Goal: Information Seeking & Learning: Learn about a topic

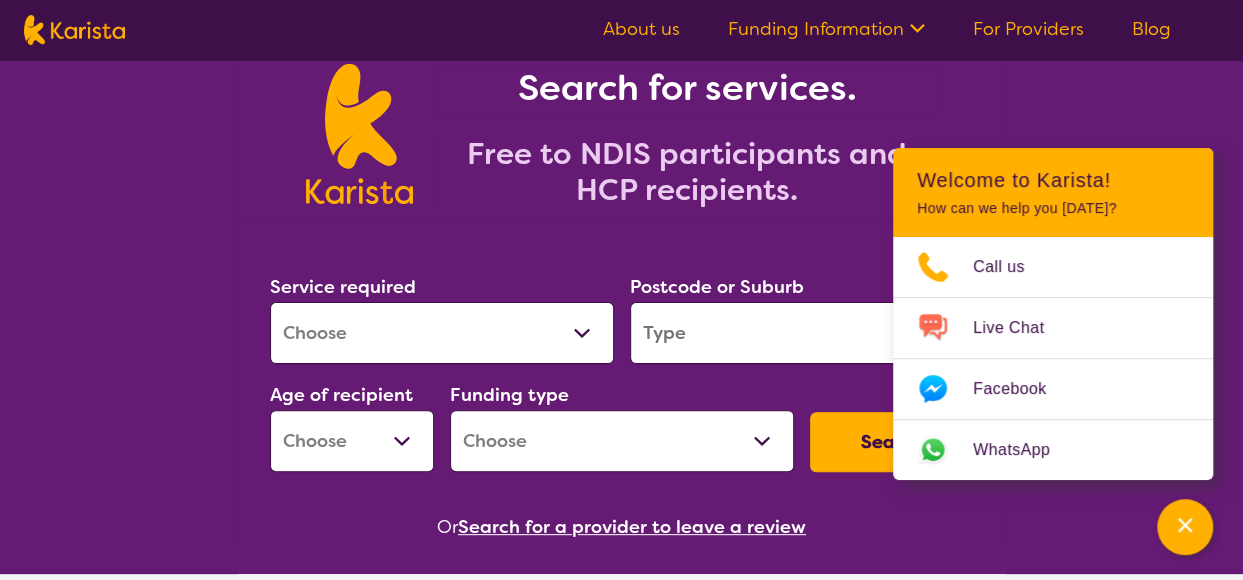
scroll to position [115, 0]
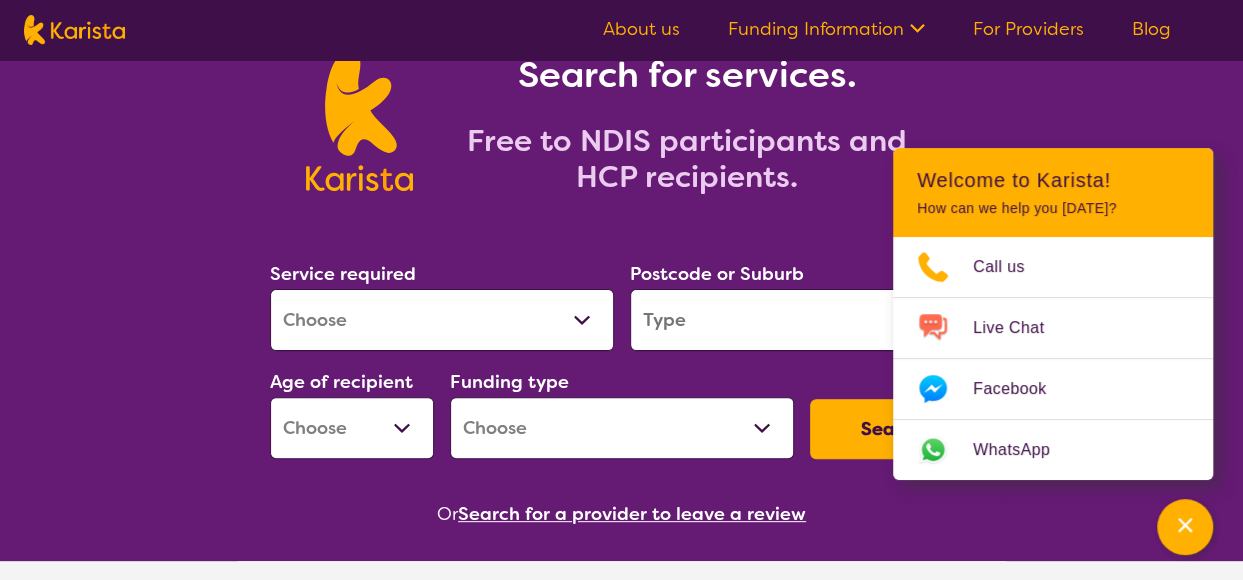
click at [550, 329] on select "Allied Health Assistant Assessment ([MEDICAL_DATA] or [MEDICAL_DATA]) Behaviour…" at bounding box center [442, 320] width 344 height 62
select select "[MEDICAL_DATA]"
click at [270, 289] on select "Allied Health Assistant Assessment ([MEDICAL_DATA] or [MEDICAL_DATA]) Behaviour…" at bounding box center [442, 320] width 344 height 62
click at [739, 322] on input "search" at bounding box center [802, 320] width 344 height 62
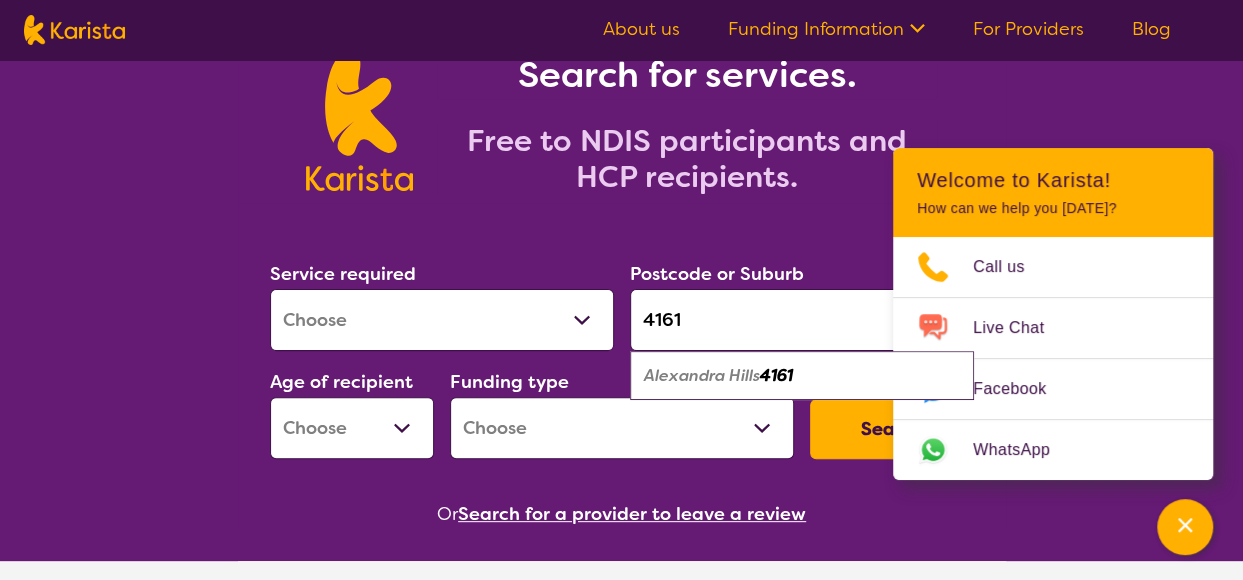
type input "4161"
click at [739, 379] on em "Alexandra Hills" at bounding box center [702, 375] width 116 height 21
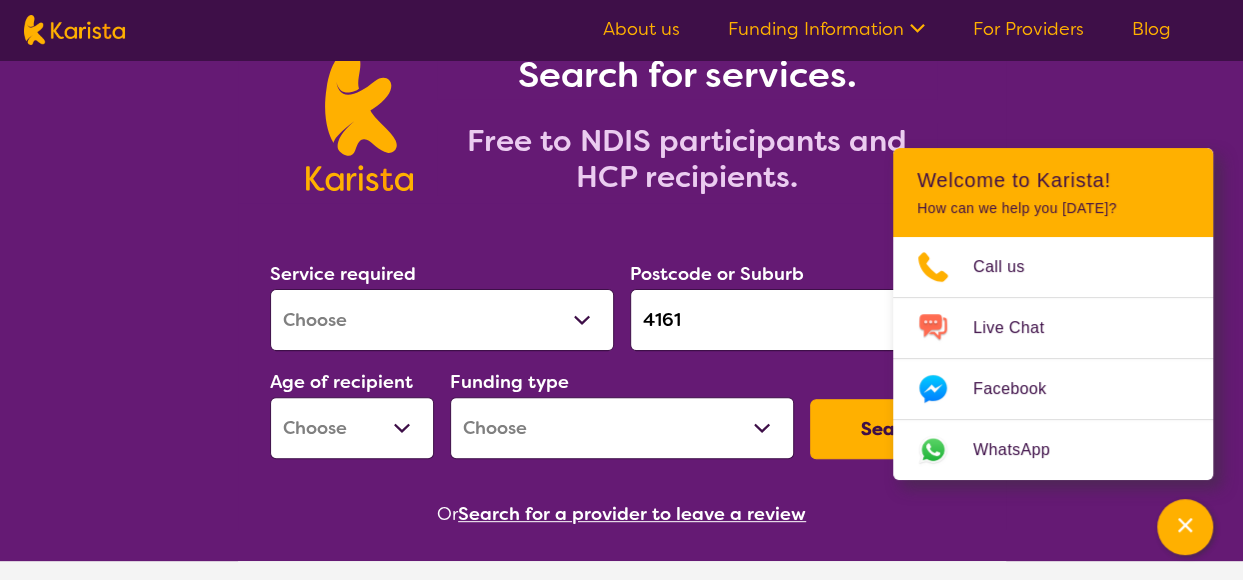
click at [400, 427] on select "Early Childhood - 0 to 9 Child - 10 to 11 Adolescent - 12 to 17 Adult - 18 to 6…" at bounding box center [352, 428] width 164 height 62
select select "EC"
click at [270, 397] on select "Early Childhood - 0 to 9 Child - 10 to 11 Adolescent - 12 to 17 Adult - 18 to 6…" at bounding box center [352, 428] width 164 height 62
click at [686, 423] on select "Home Care Package (HCP) National Disability Insurance Scheme (NDIS) I don't know" at bounding box center [622, 428] width 344 height 62
select select "NDIS"
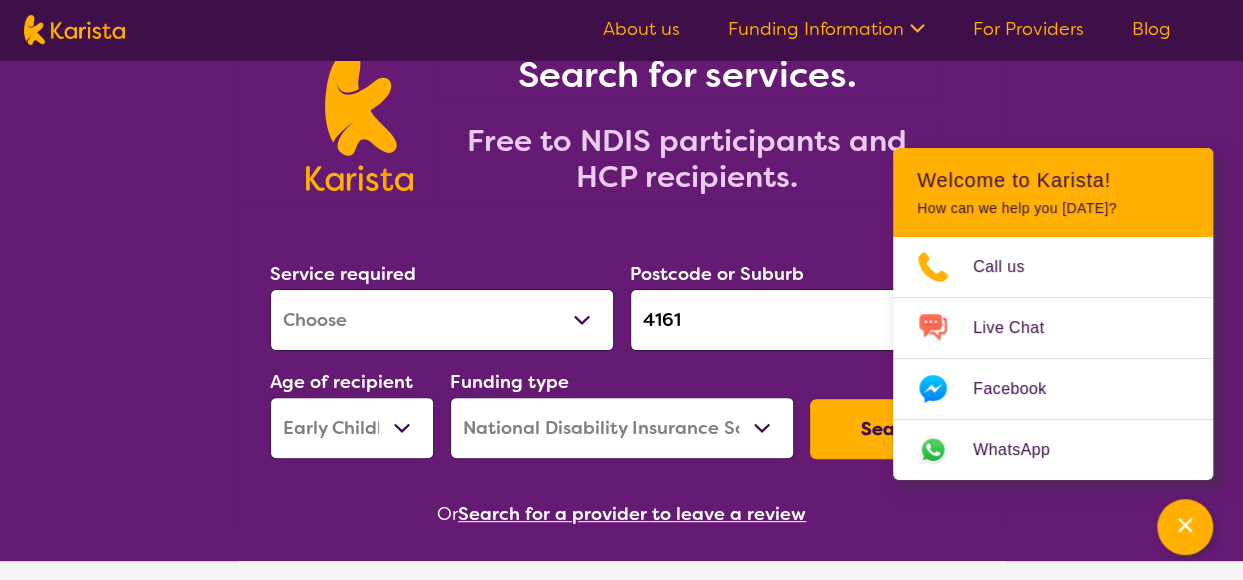
click at [450, 397] on select "Home Care Package (HCP) National Disability Insurance Scheme (NDIS) I don't know" at bounding box center [622, 428] width 344 height 62
click at [975, 522] on div "Or Search for a provider to leave a review" at bounding box center [622, 514] width 720 height 30
click at [1191, 520] on icon "Channel Menu" at bounding box center [1185, 525] width 20 height 20
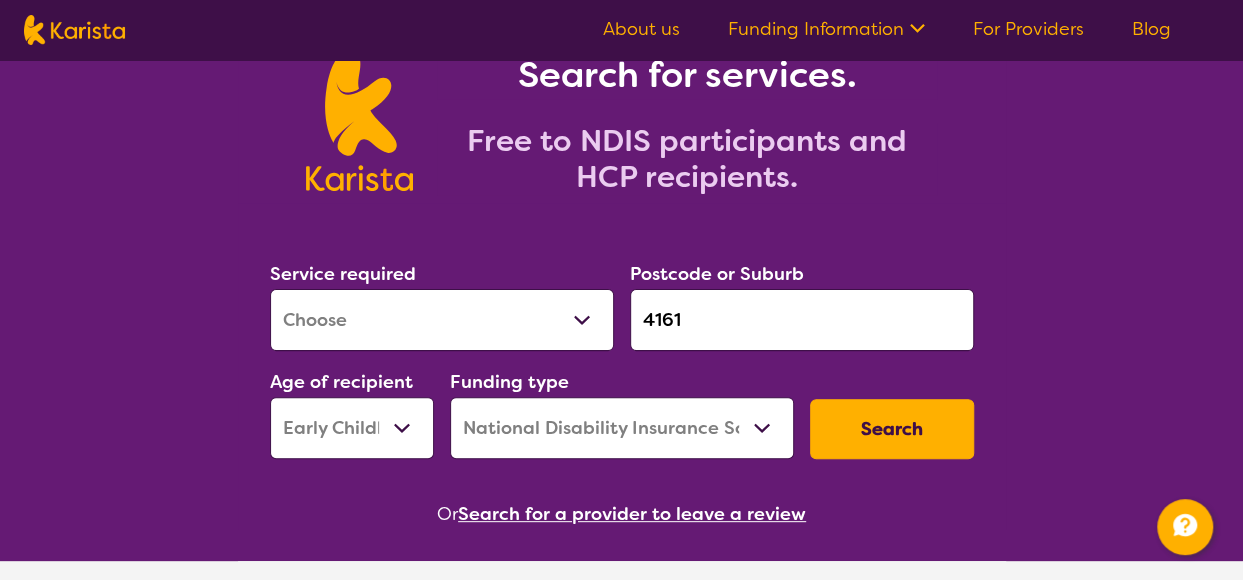
click at [896, 431] on button "Search" at bounding box center [892, 429] width 164 height 60
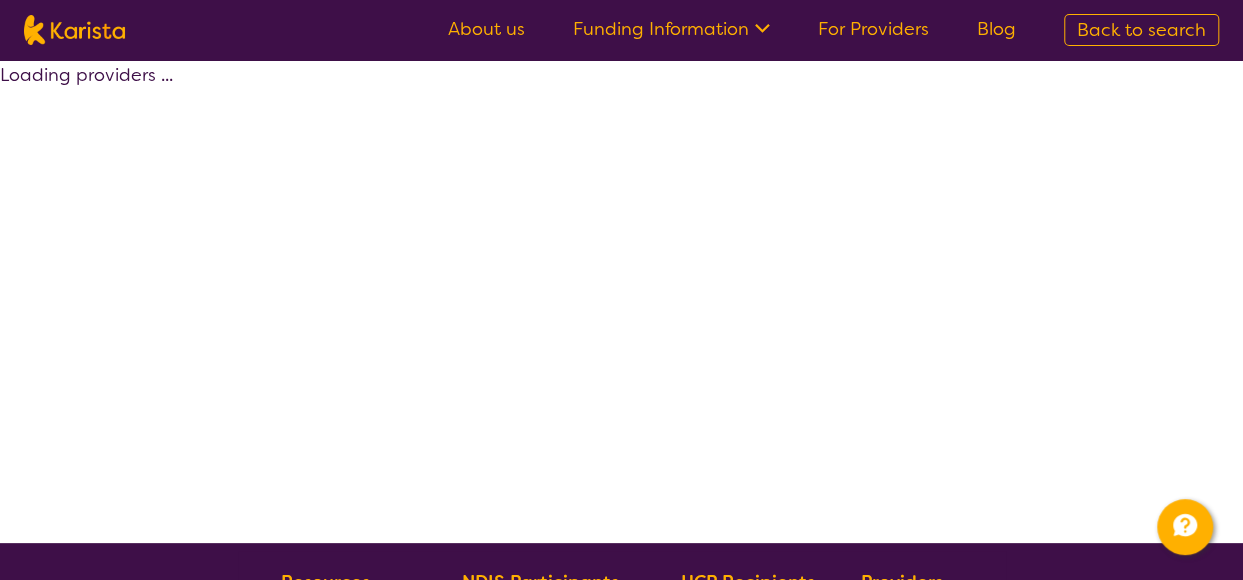
select select "by_score"
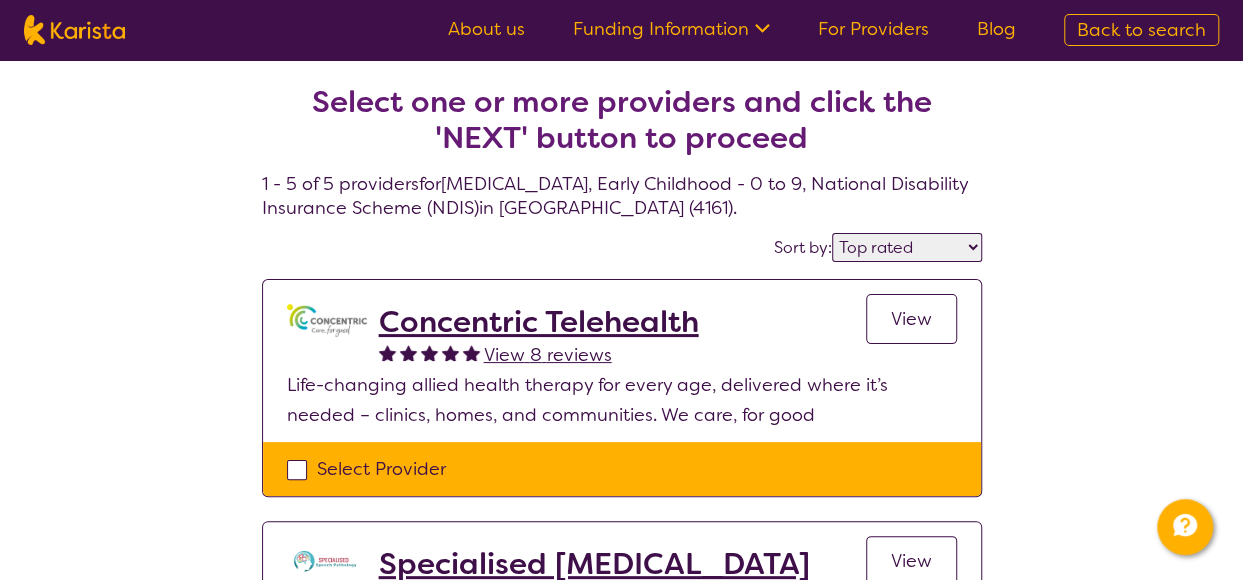
click at [888, 317] on link "View" at bounding box center [911, 319] width 91 height 50
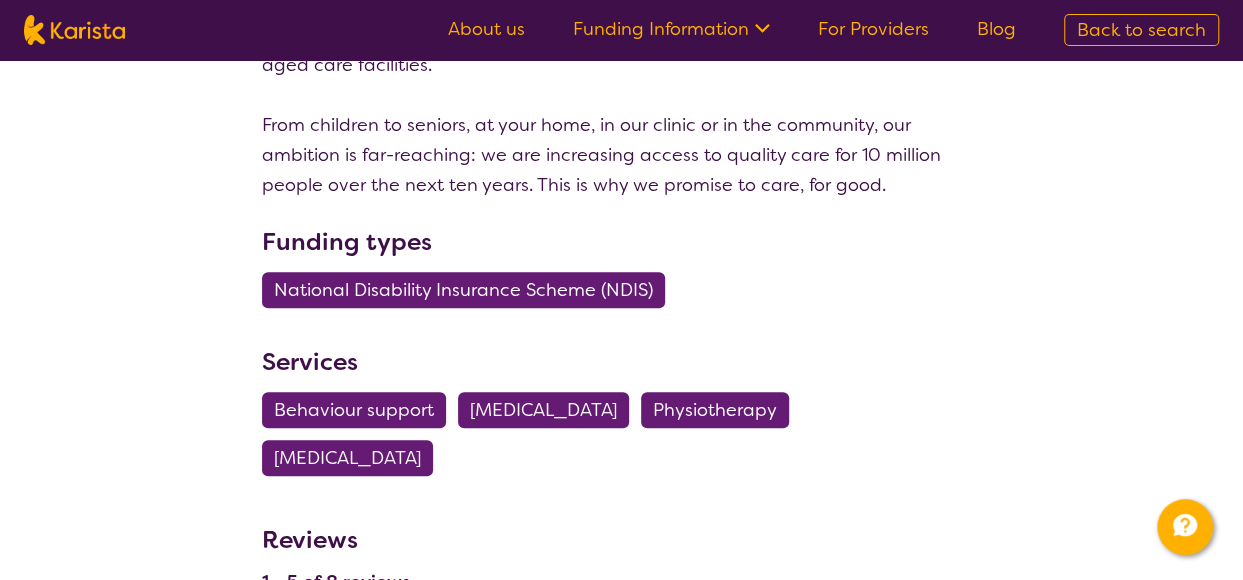
scroll to position [436, 0]
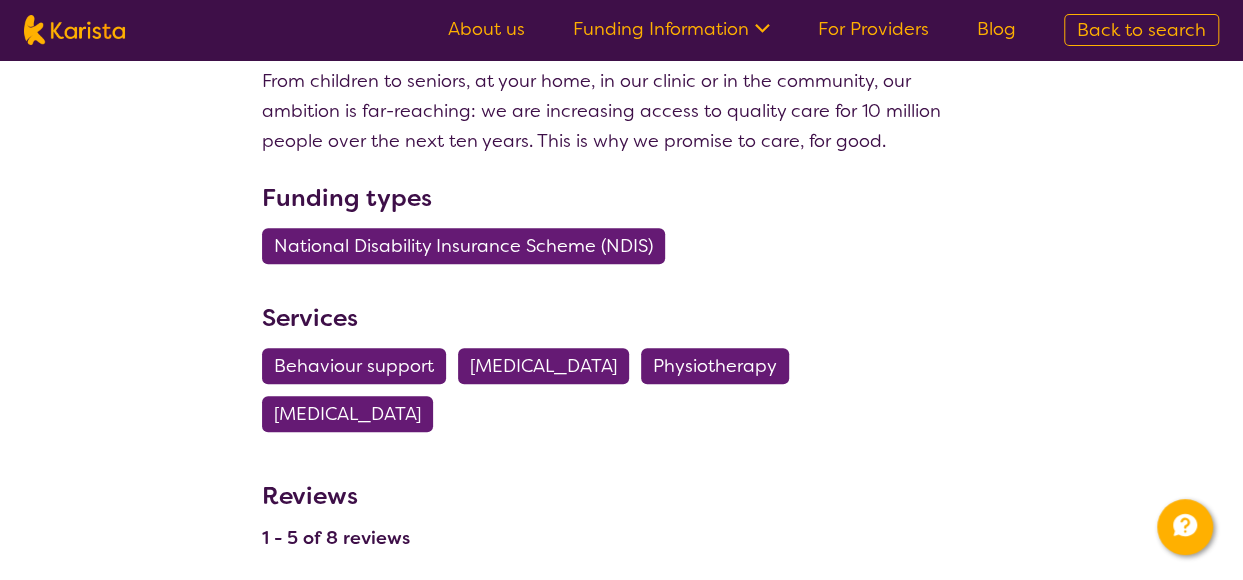
click at [294, 415] on span "[MEDICAL_DATA]" at bounding box center [347, 414] width 147 height 36
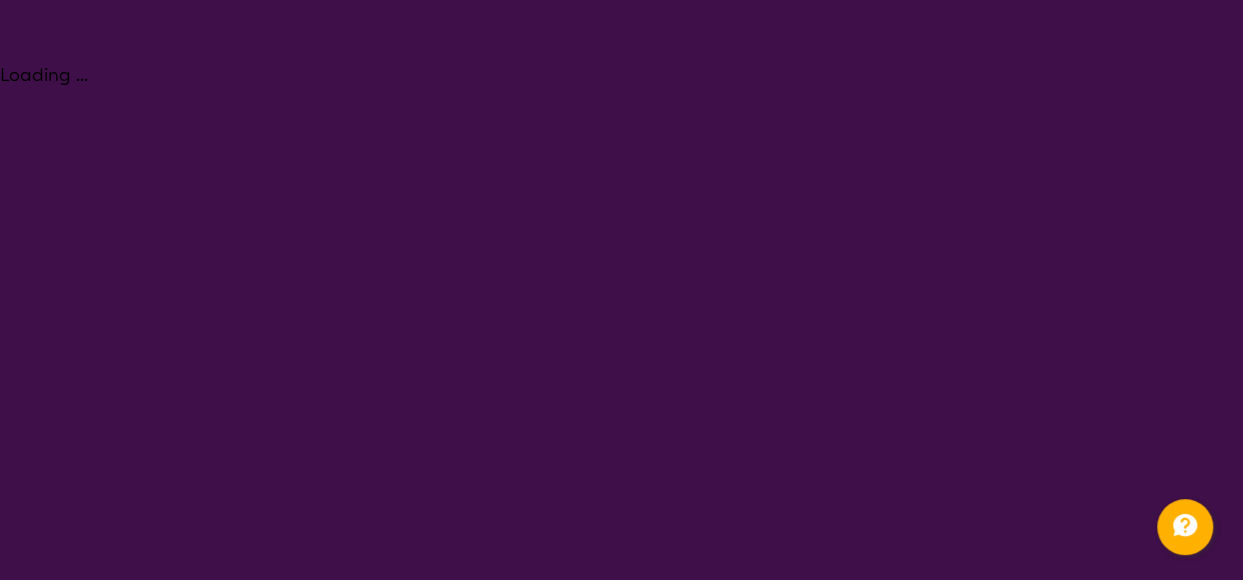
select select "[MEDICAL_DATA]"
select select "EC"
select select "NDIS"
select select "[MEDICAL_DATA]"
select select "EC"
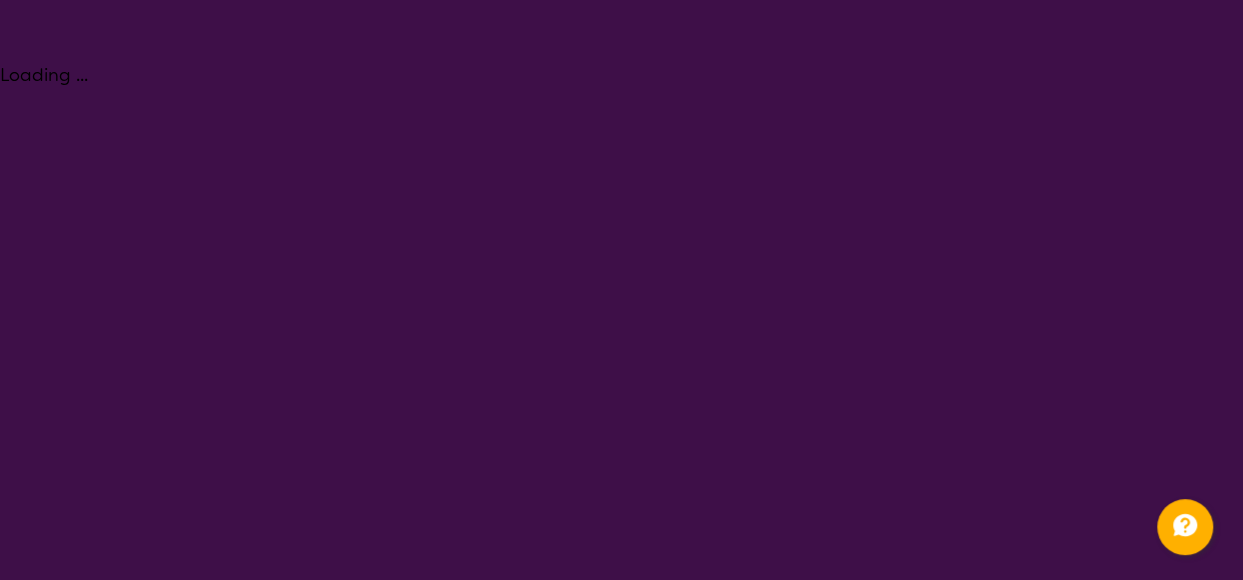
select select "NDIS"
